Goal: Check status: Check status

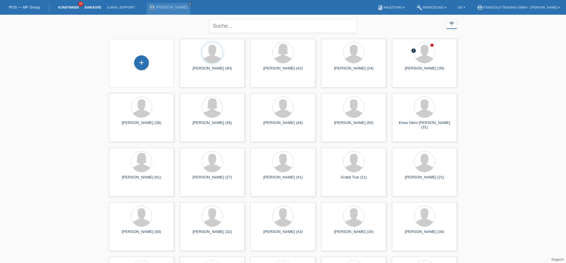
click at [94, 9] on link "Einkäufe" at bounding box center [93, 8] width 22 height 4
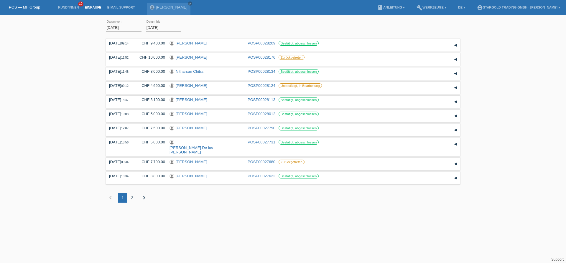
click at [125, 29] on input "[DATE]" at bounding box center [123, 27] width 35 height 7
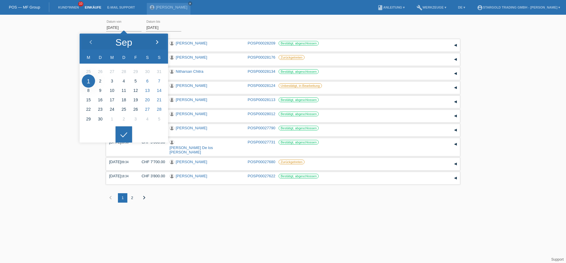
click at [155, 42] on icon at bounding box center [157, 42] width 5 height 5
type input "[DATE]"
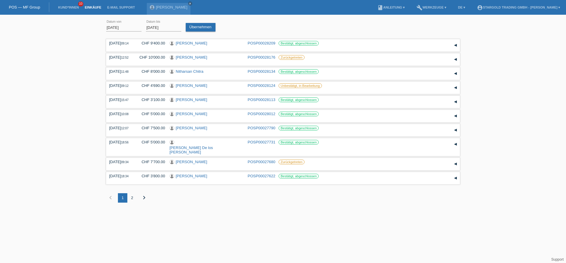
click at [119, 131] on div at bounding box center [124, 130] width 17 height 17
click at [203, 27] on link "Übernehmen" at bounding box center [201, 27] width 30 height 9
